Goal: Navigation & Orientation: Find specific page/section

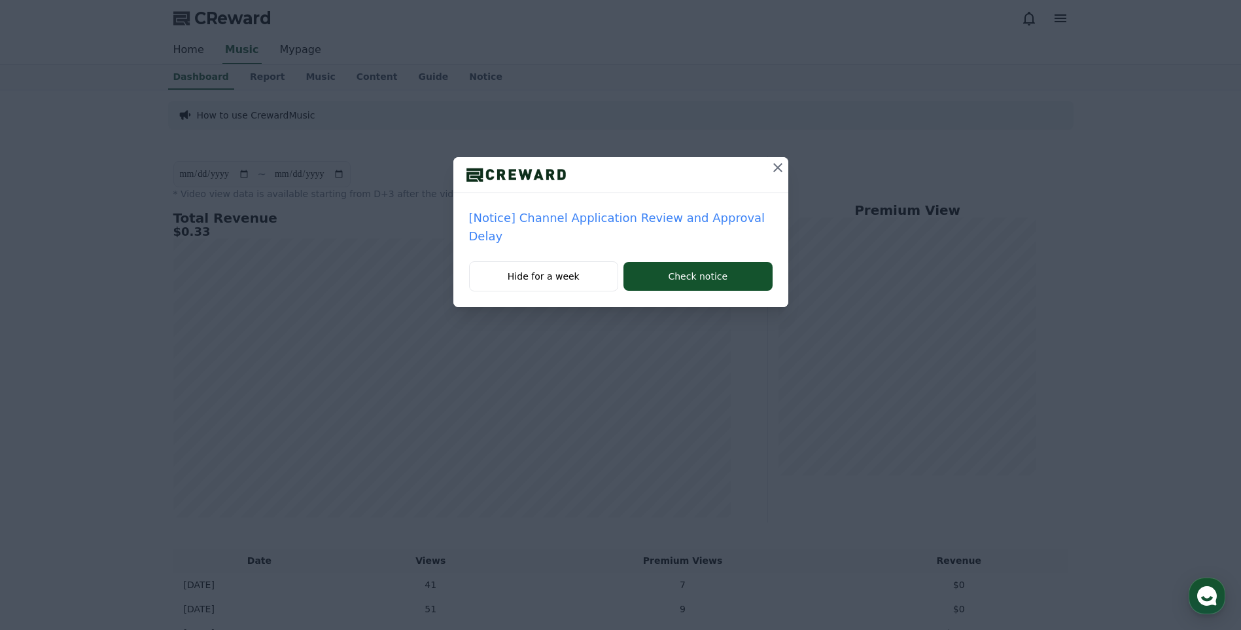
click at [775, 162] on icon at bounding box center [778, 168] width 16 height 16
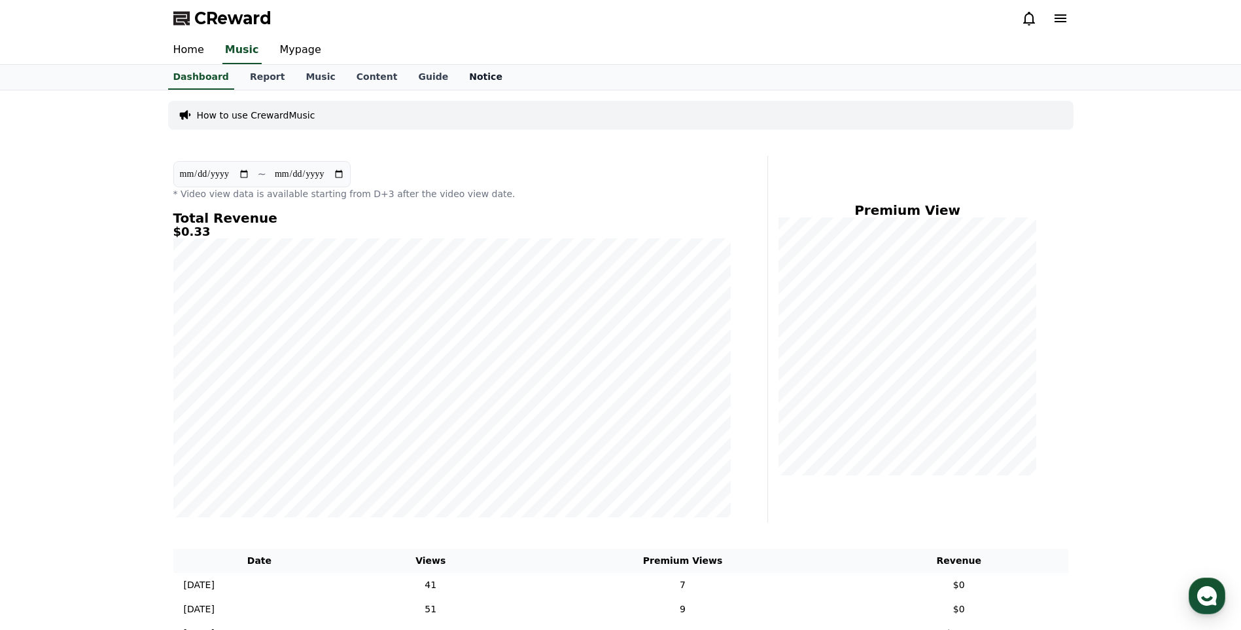
drag, startPoint x: 446, startPoint y: 66, endPoint x: 458, endPoint y: 71, distance: 13.5
click at [459, 67] on link "Notice" at bounding box center [486, 77] width 54 height 25
click at [464, 71] on link "Notice" at bounding box center [486, 77] width 44 height 25
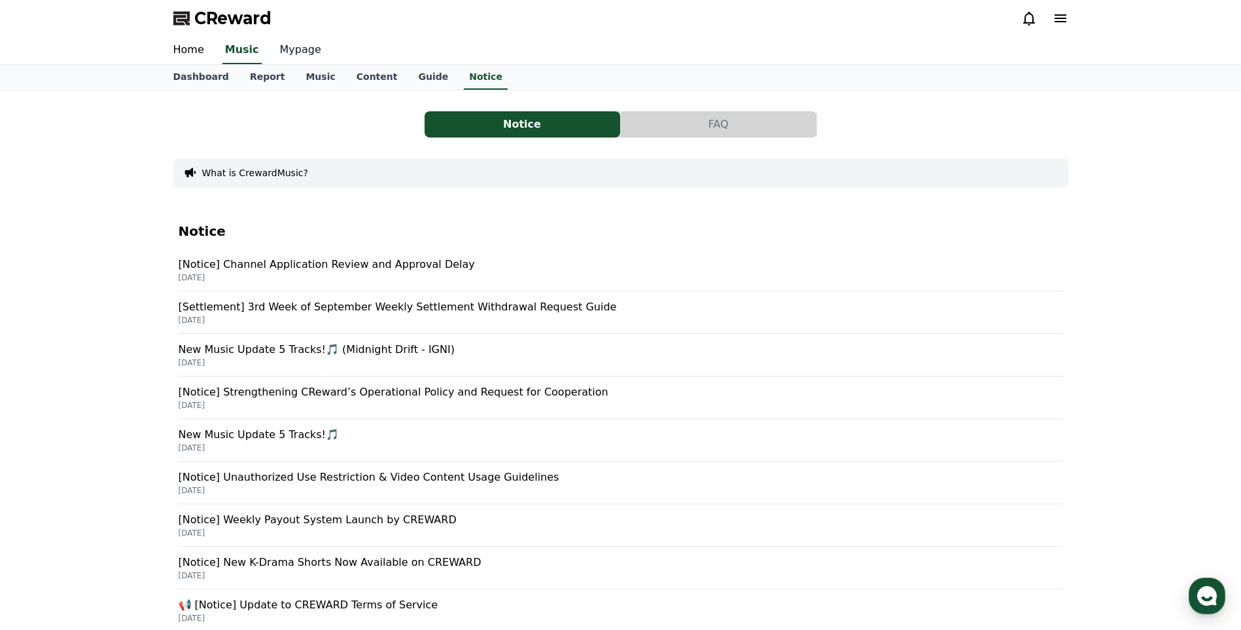
click at [294, 45] on link "Mypage" at bounding box center [301, 50] width 62 height 27
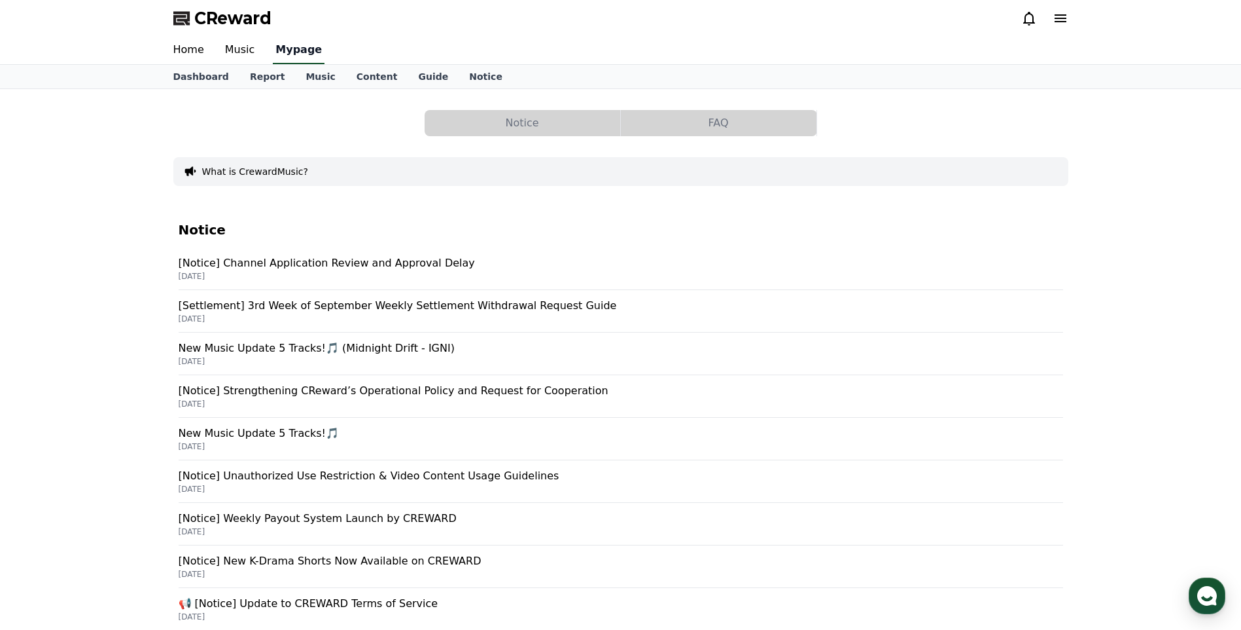
select select "**********"
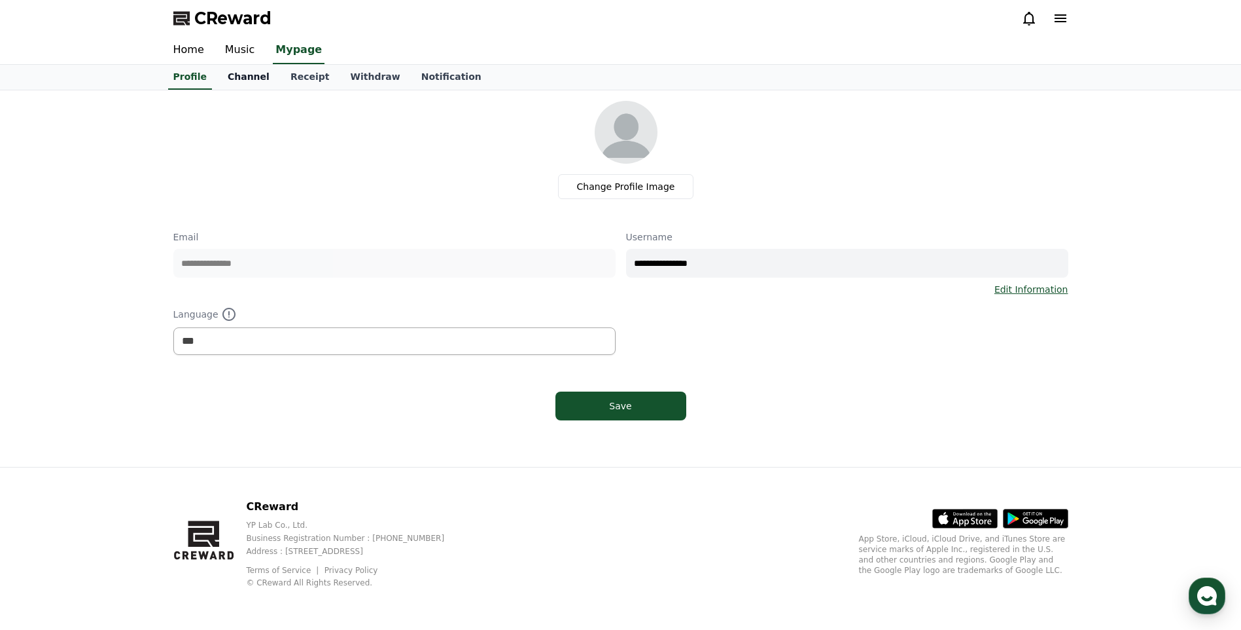
click at [249, 79] on link "Channel" at bounding box center [248, 77] width 63 height 25
